Goal: Check status

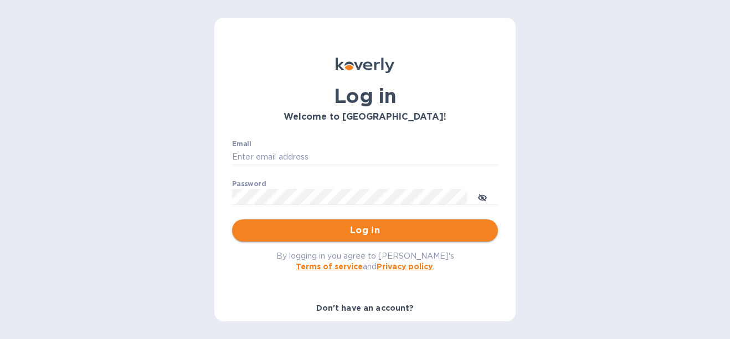
type input "[EMAIL_ADDRESS][DOMAIN_NAME]"
click at [337, 219] on button "Log in" at bounding box center [365, 230] width 266 height 22
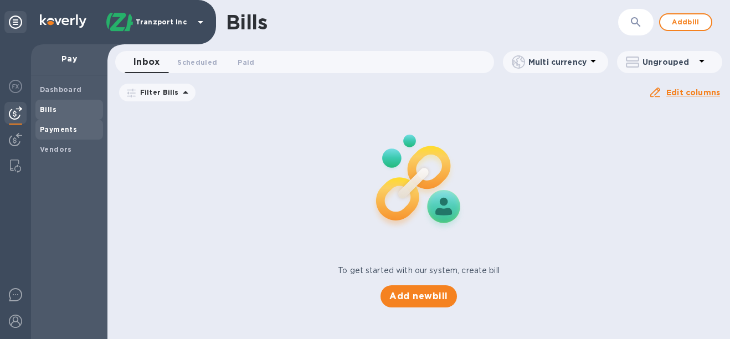
click at [57, 137] on div "Payments" at bounding box center [69, 130] width 68 height 20
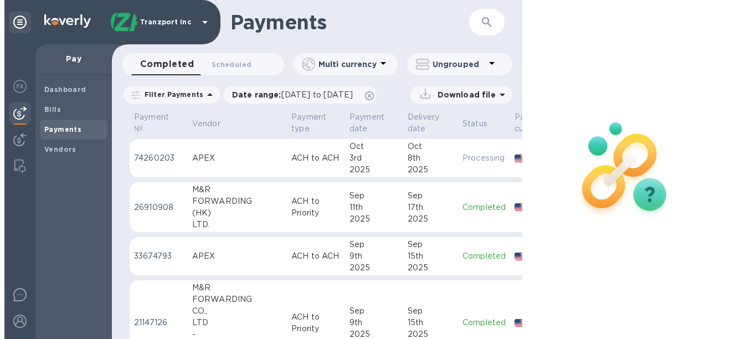
scroll to position [0, 86]
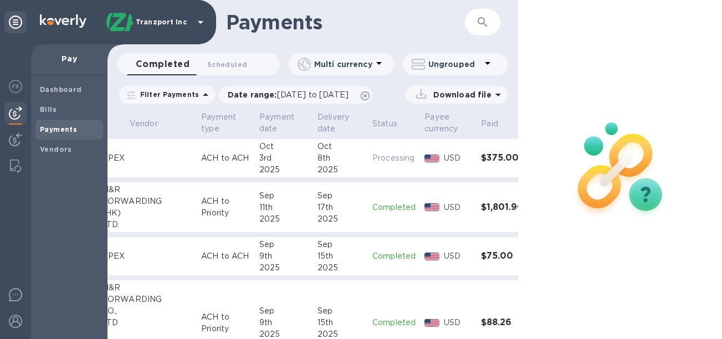
click at [477, 152] on td "$375.00" at bounding box center [503, 158] width 52 height 39
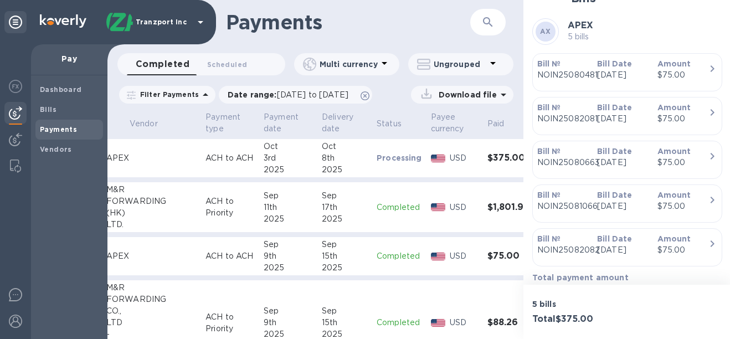
scroll to position [332, 0]
